Goal: Find specific page/section: Find specific page/section

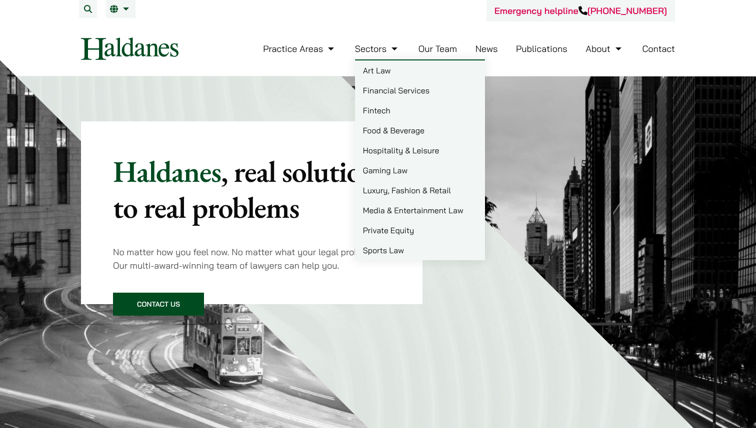
click at [421, 47] on link "Our Team" at bounding box center [437, 48] width 38 height 11
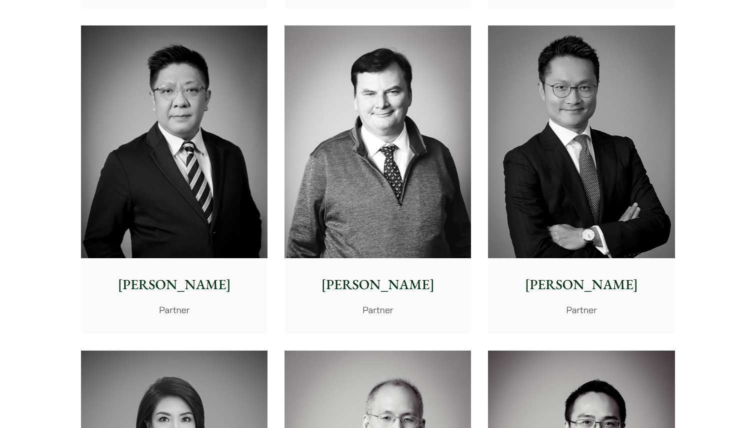
scroll to position [589, 0]
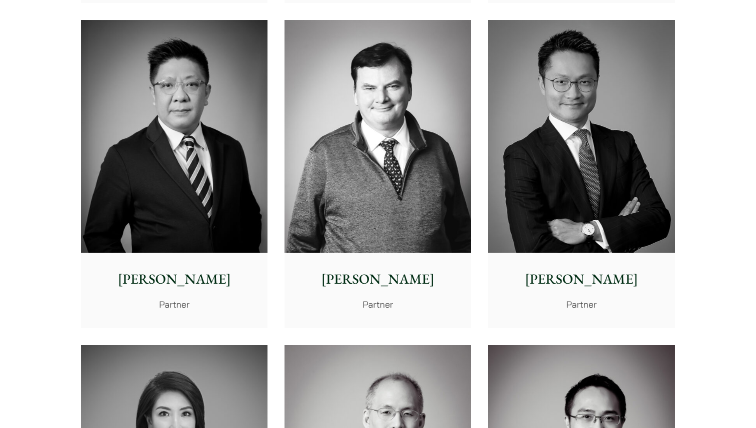
click at [526, 147] on img at bounding box center [581, 136] width 186 height 233
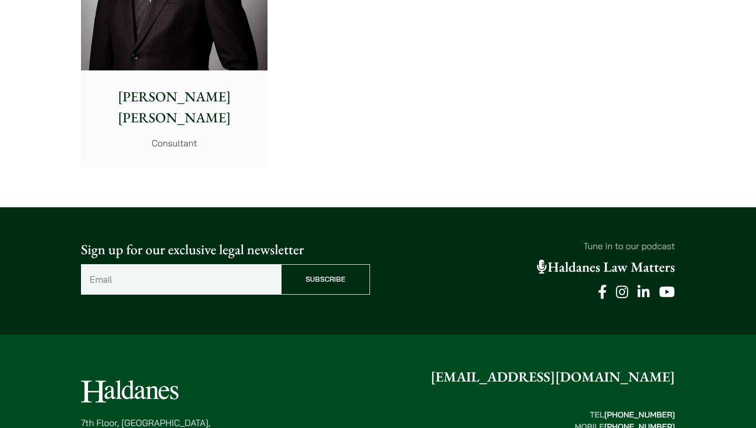
scroll to position [5504, 0]
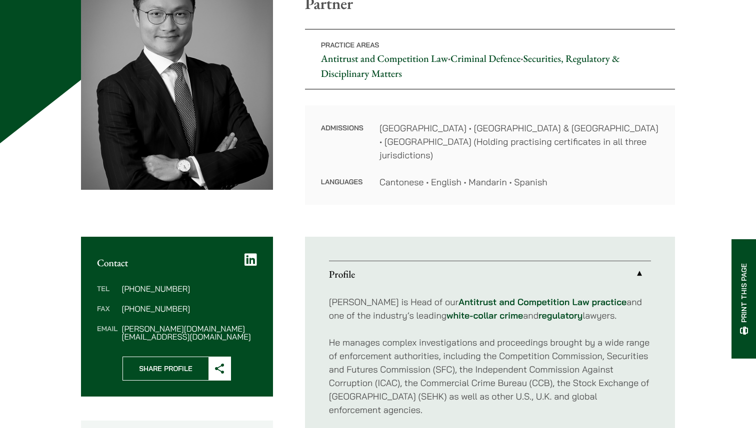
scroll to position [156, 0]
